Goal: Task Accomplishment & Management: Complete application form

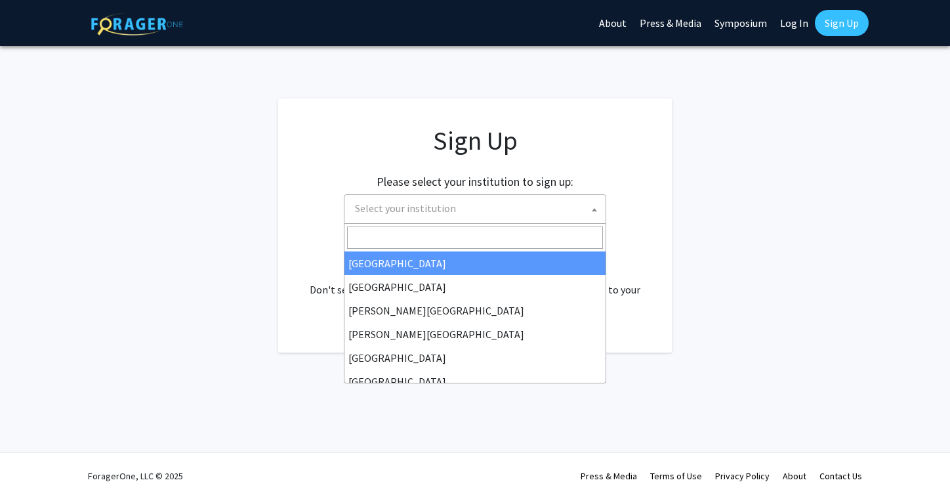
click at [581, 212] on span "Select your institution" at bounding box center [478, 208] width 256 height 27
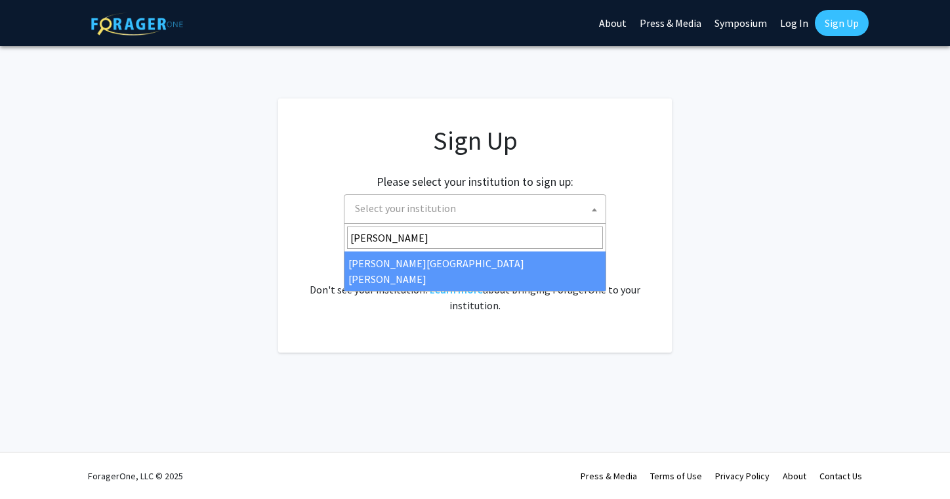
type input "[PERSON_NAME]"
select select "1"
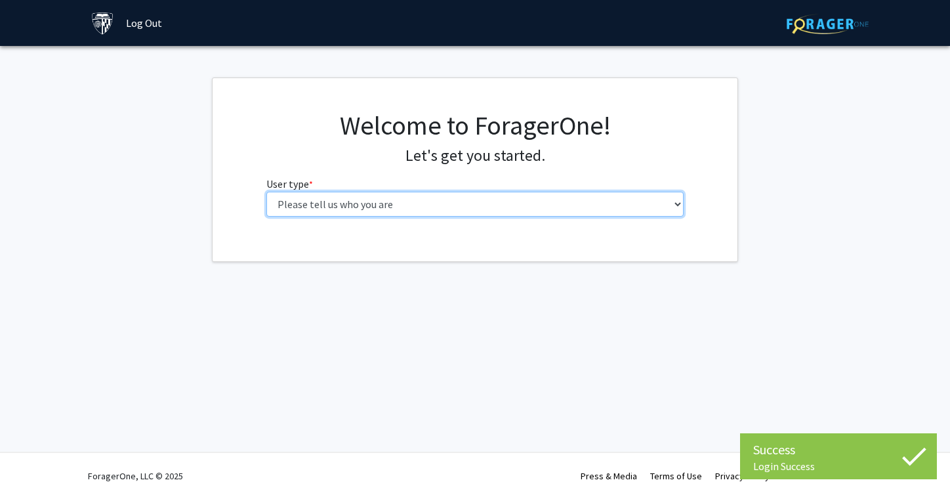
click at [555, 198] on select "Please tell us who you are Undergraduate Student Master's Student Doctoral Cand…" at bounding box center [475, 204] width 418 height 25
select select "2: masters"
click at [266, 192] on select "Please tell us who you are Undergraduate Student Master's Student Doctoral Cand…" at bounding box center [475, 204] width 418 height 25
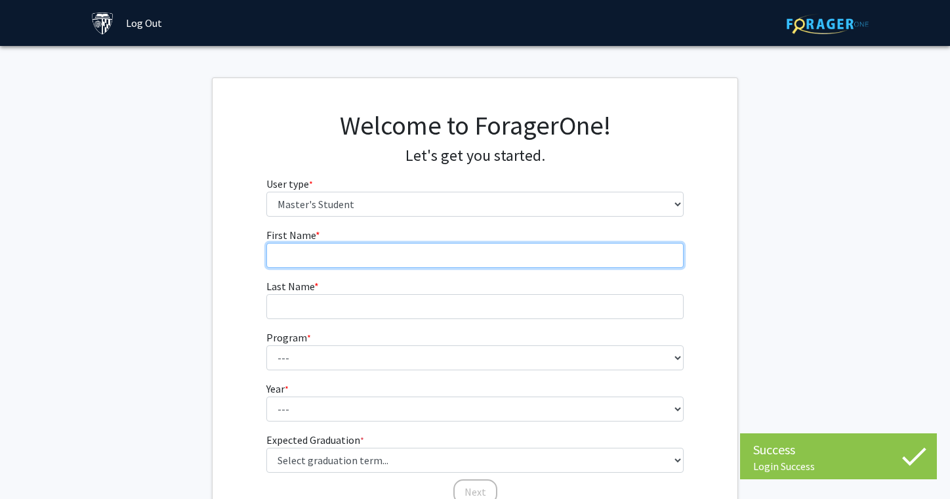
click at [545, 261] on input "First Name * required" at bounding box center [475, 255] width 418 height 25
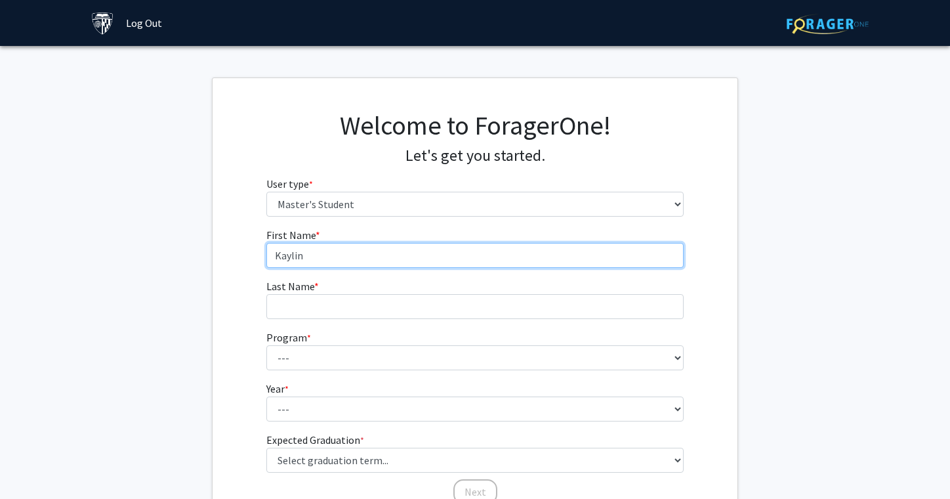
type input "Kaylin"
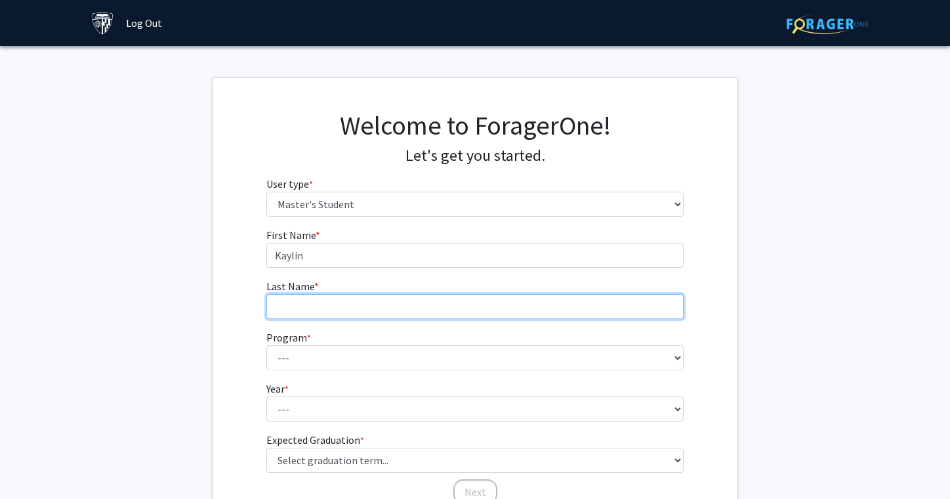
click at [491, 308] on input "Last Name * required" at bounding box center [475, 306] width 418 height 25
type input "Morris"
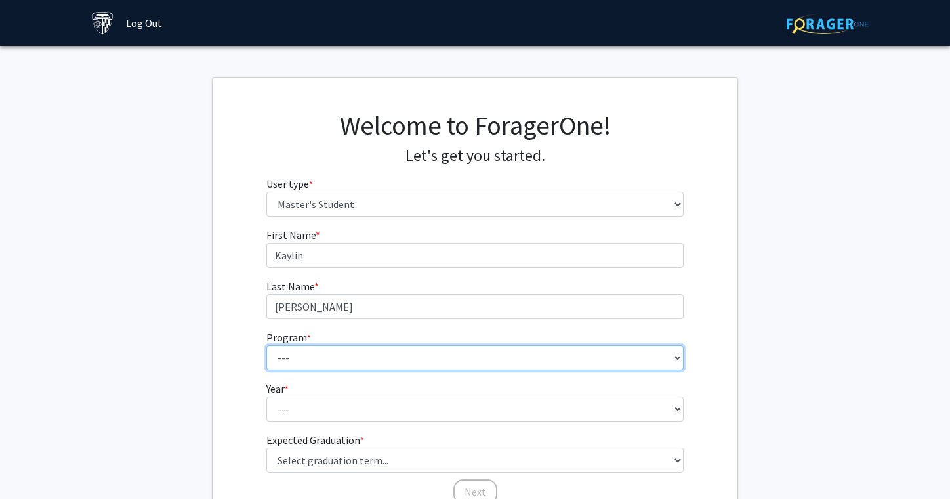
click at [463, 357] on select "--- Anatomy Education Applied and Computational Mathematics Applied Biomedical …" at bounding box center [475, 357] width 418 height 25
select select "129: 129"
click at [266, 345] on select "--- Anatomy Education Applied and Computational Mathematics Applied Biomedical …" at bounding box center [475, 357] width 418 height 25
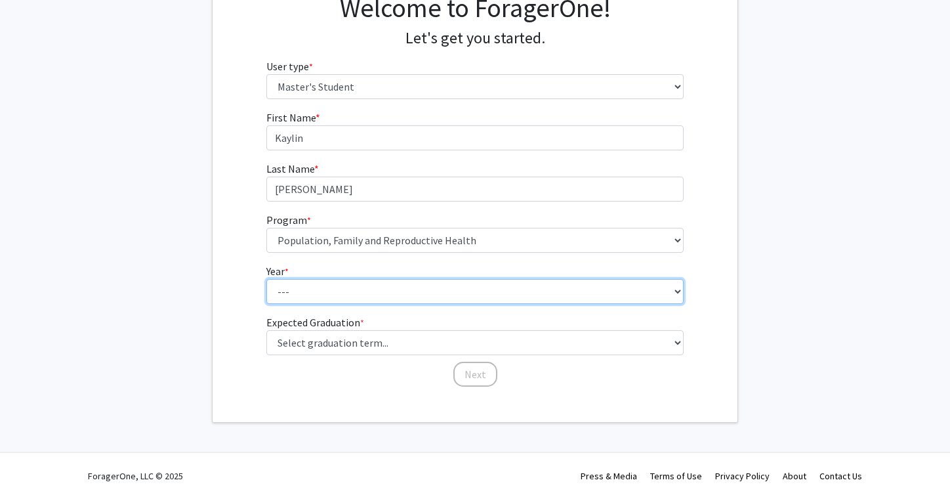
click at [449, 281] on select "--- First Year Second Year" at bounding box center [475, 291] width 418 height 25
select select "1: first_year"
click at [266, 279] on select "--- First Year Second Year" at bounding box center [475, 291] width 418 height 25
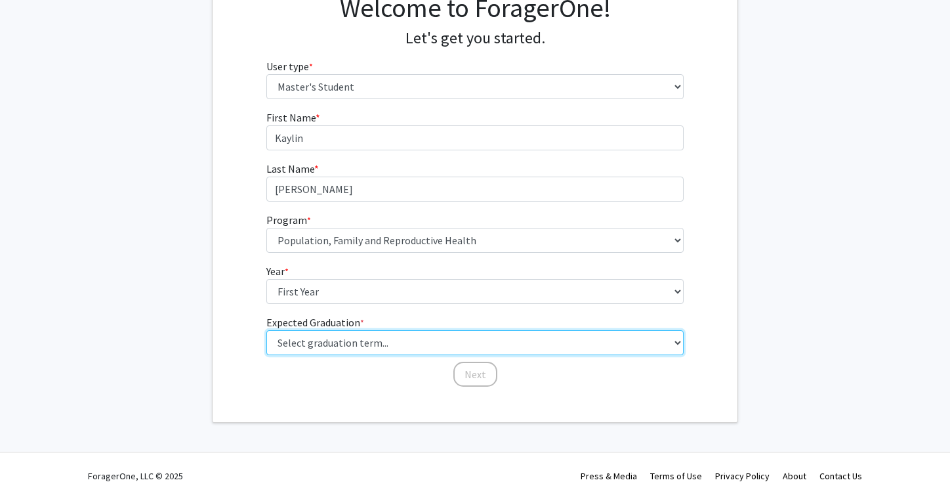
click at [434, 337] on select "Select graduation term... Spring 2025 Summer 2025 Fall 2025 Winter 2025 Spring …" at bounding box center [475, 342] width 418 height 25
select select "9: spring_2027"
click at [266, 330] on select "Select graduation term... Spring 2025 Summer 2025 Fall 2025 Winter 2025 Spring …" at bounding box center [475, 342] width 418 height 25
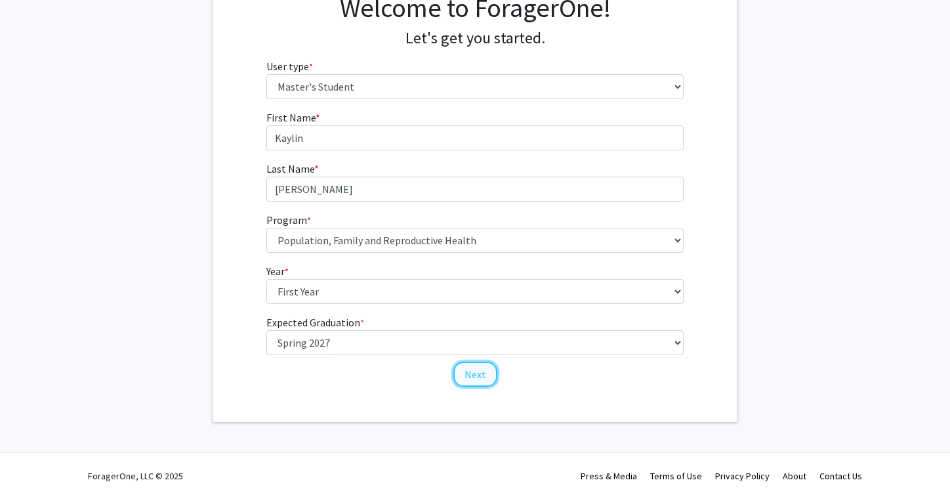
click at [484, 375] on button "Next" at bounding box center [475, 374] width 44 height 25
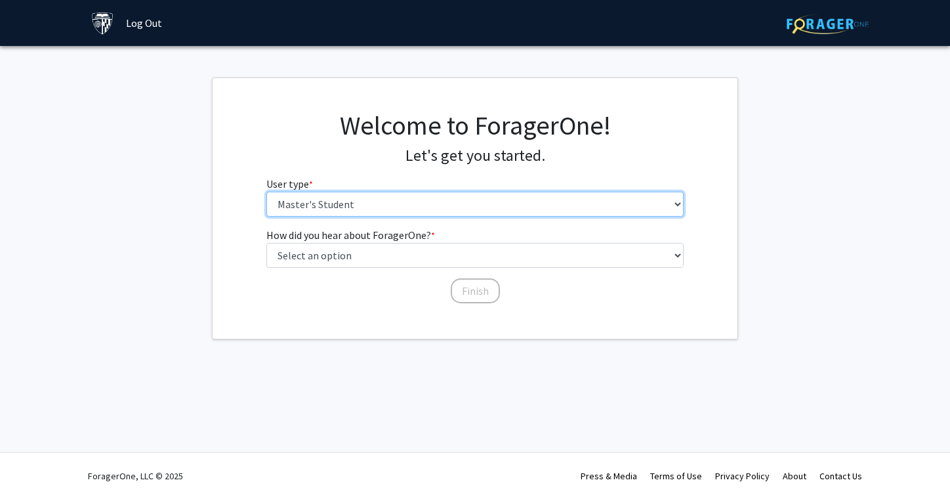
click at [459, 198] on select "Please tell us who you are Undergraduate Student Master's Student Doctoral Cand…" at bounding box center [475, 204] width 418 height 25
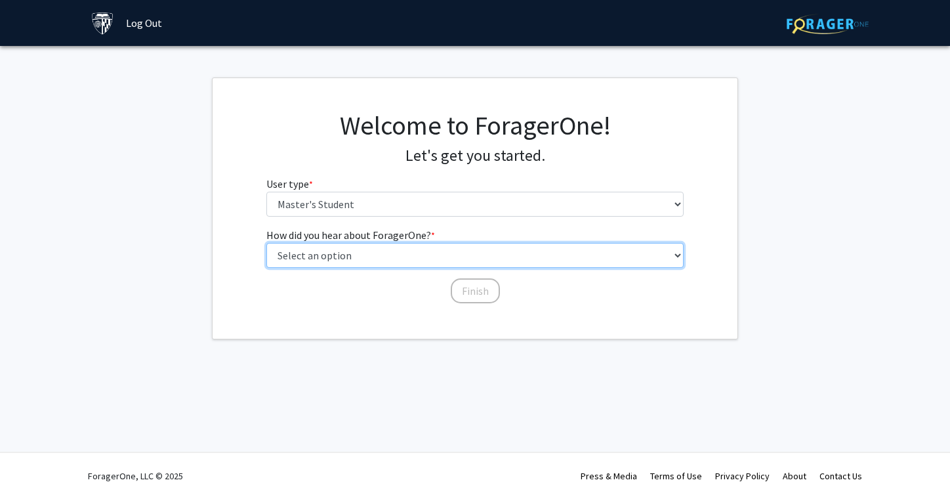
click at [442, 255] on select "Select an option Peer/student recommendation Faculty/staff recommendation Unive…" at bounding box center [475, 255] width 418 height 25
select select "3: university_website"
click at [266, 243] on select "Select an option Peer/student recommendation Faculty/staff recommendation Unive…" at bounding box center [475, 255] width 418 height 25
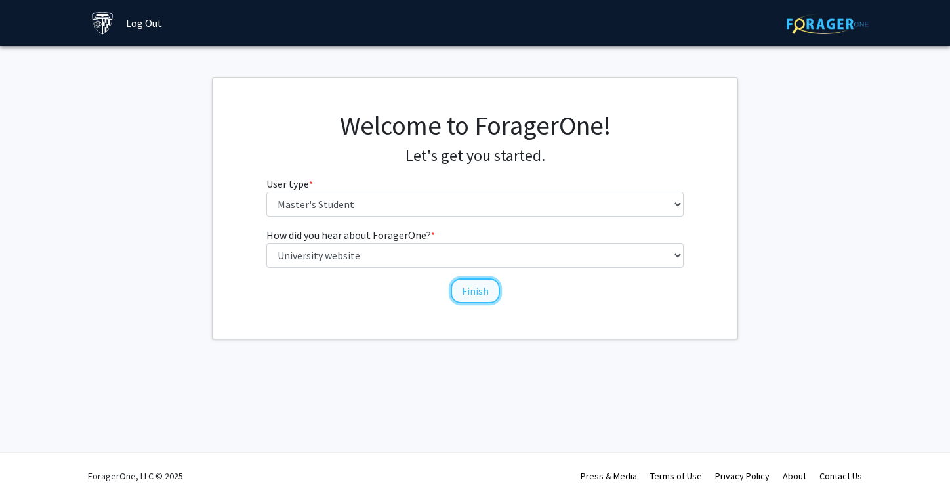
click at [467, 297] on button "Finish" at bounding box center [475, 290] width 49 height 25
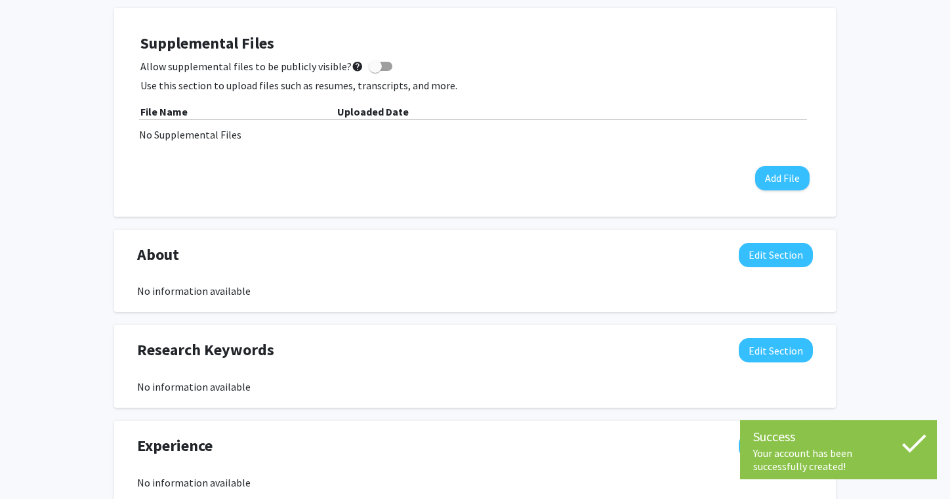
scroll to position [732, 0]
